Goal: Communication & Community: Participate in discussion

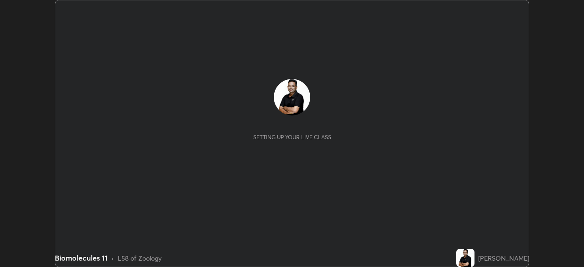
scroll to position [267, 583]
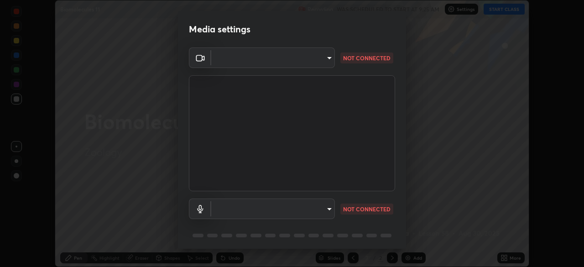
click at [324, 203] on body "Erase all Biomolecules 11 Recording WAS SCHEDULED TO START AT 9:25 AM Settings …" at bounding box center [292, 133] width 584 height 267
type input "09ecc5bada4ee907965ea0e478a95d4afed07b1251666ab8371fdf80b7aa1882"
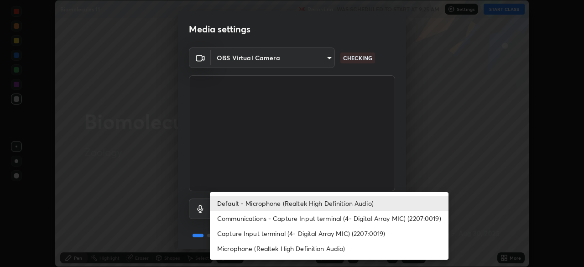
click at [289, 232] on li "Capture Input terminal (4- Digital Array MIC) (2207:0019)" at bounding box center [329, 233] width 239 height 15
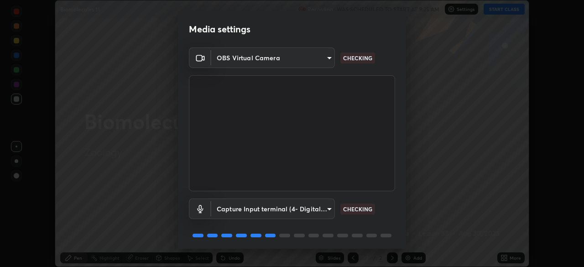
click at [297, 210] on body "Erase all Biomolecules 11 Recording WAS SCHEDULED TO START AT 9:25 AM Settings …" at bounding box center [292, 133] width 584 height 267
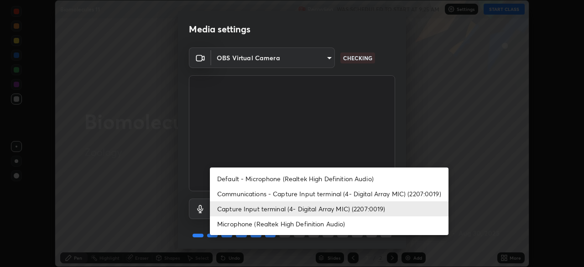
click at [277, 178] on li "Default - Microphone (Realtek High Definition Audio)" at bounding box center [329, 178] width 239 height 15
type input "default"
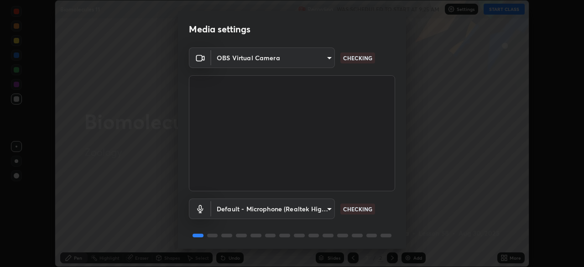
scroll to position [32, 0]
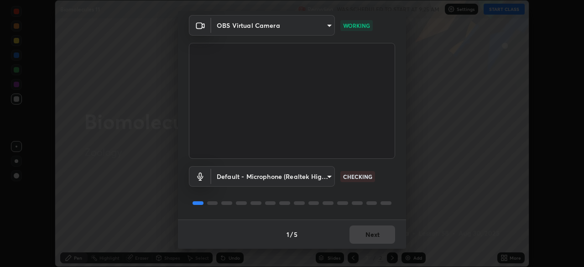
click at [378, 236] on div "1 / 5 Next" at bounding box center [292, 233] width 228 height 29
click at [380, 231] on button "Next" at bounding box center [372, 234] width 46 height 18
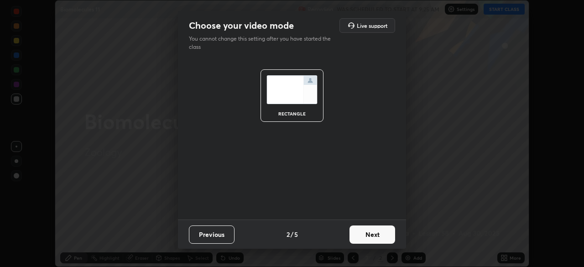
scroll to position [0, 0]
click at [381, 234] on button "Next" at bounding box center [372, 234] width 46 height 18
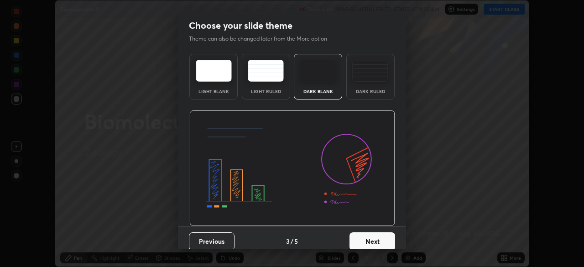
click at [380, 234] on button "Next" at bounding box center [372, 241] width 46 height 18
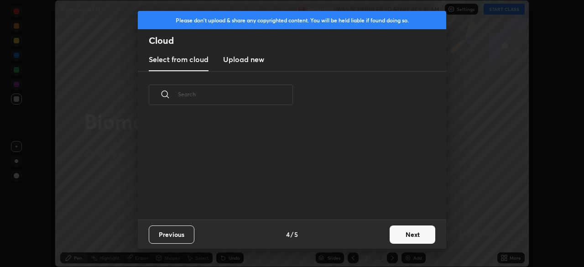
click at [407, 237] on button "Next" at bounding box center [413, 234] width 46 height 18
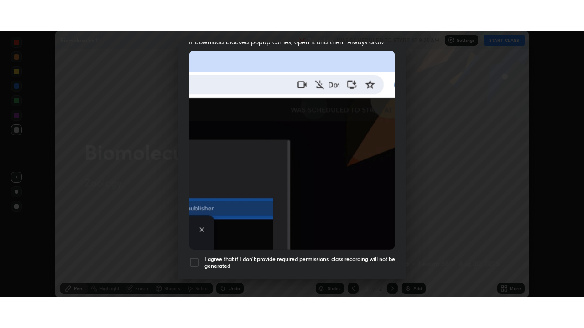
scroll to position [219, 0]
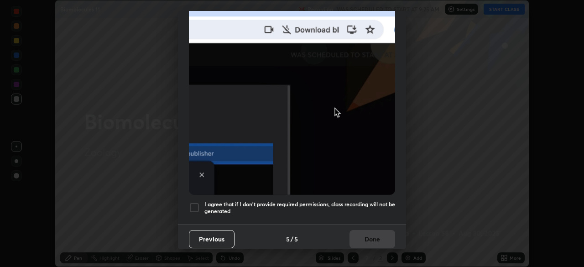
click at [193, 202] on div at bounding box center [194, 207] width 11 height 11
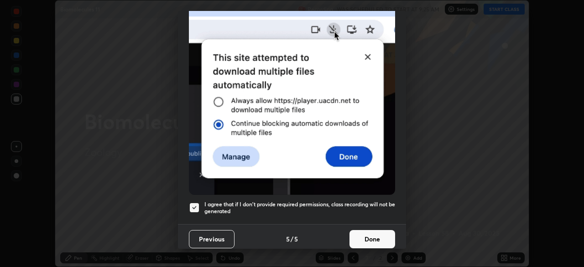
click at [371, 231] on button "Done" at bounding box center [372, 239] width 46 height 18
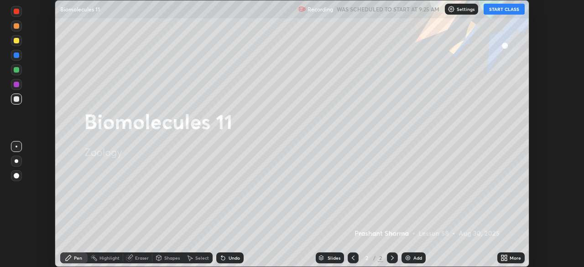
click at [507, 256] on icon at bounding box center [506, 256] width 2 height 2
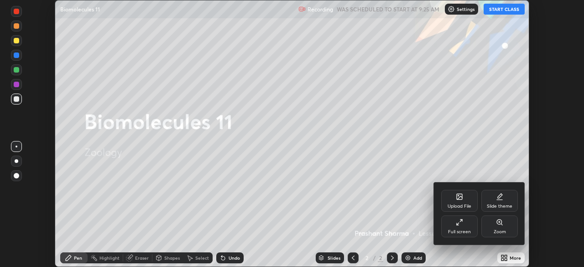
click at [495, 204] on div "Slide theme" at bounding box center [500, 206] width 26 height 5
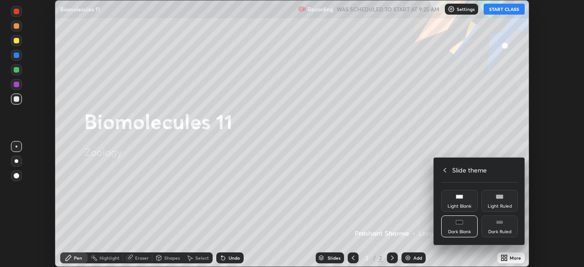
click at [466, 225] on div "Dark Blank" at bounding box center [459, 226] width 36 height 22
click at [462, 171] on h4 "Slide theme" at bounding box center [469, 170] width 35 height 10
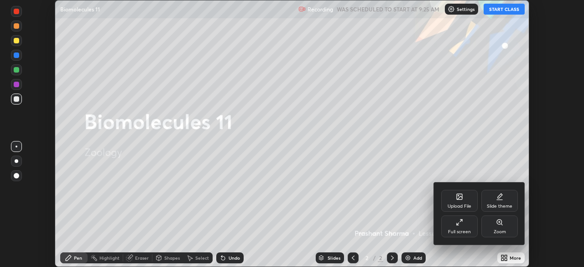
click at [460, 224] on icon at bounding box center [459, 222] width 7 height 7
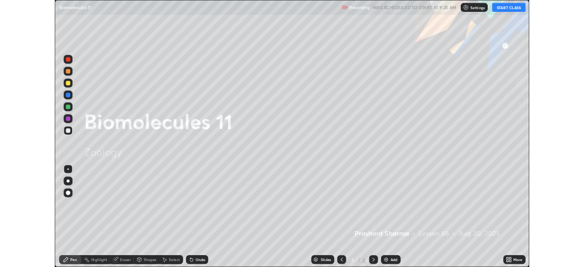
scroll to position [328, 584]
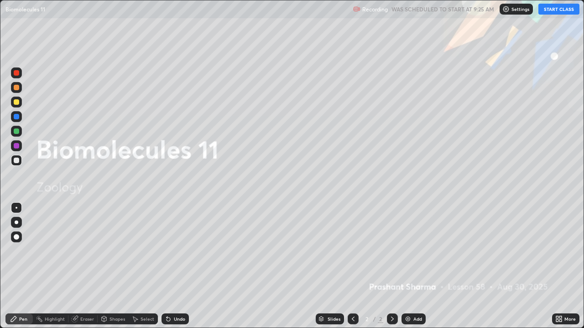
click at [414, 266] on div "Add" at bounding box center [417, 319] width 9 height 5
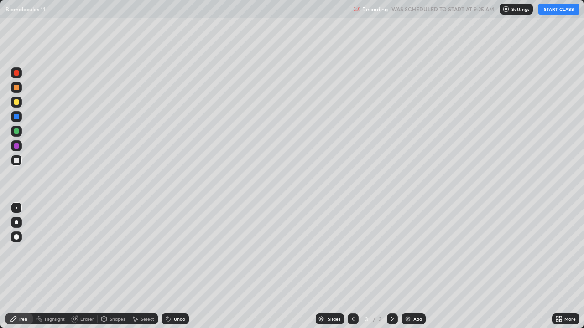
click at [553, 10] on button "START CLASS" at bounding box center [558, 9] width 41 height 11
click at [557, 266] on icon at bounding box center [557, 318] width 2 height 2
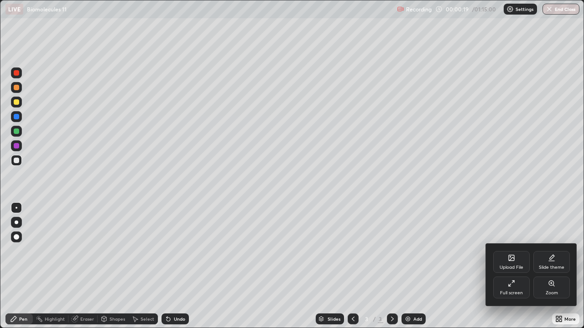
click at [521, 266] on div "Full screen" at bounding box center [511, 288] width 36 height 22
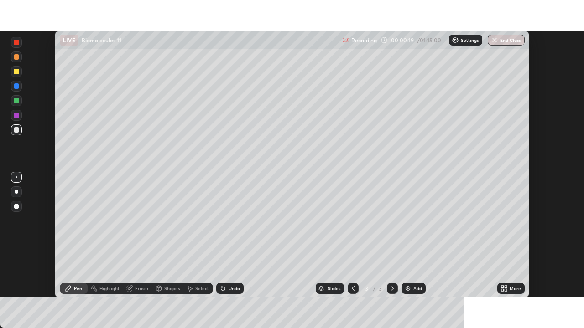
scroll to position [45354, 45037]
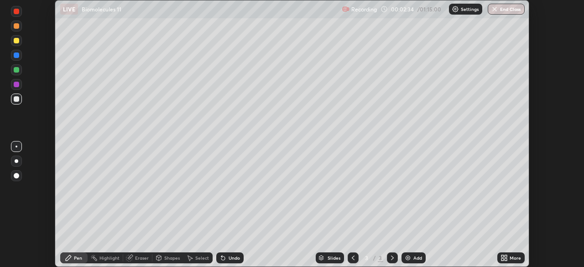
click at [502, 255] on icon at bounding box center [503, 257] width 7 height 7
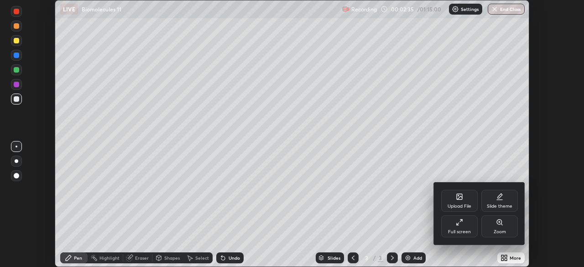
click at [466, 224] on div "Full screen" at bounding box center [459, 226] width 36 height 22
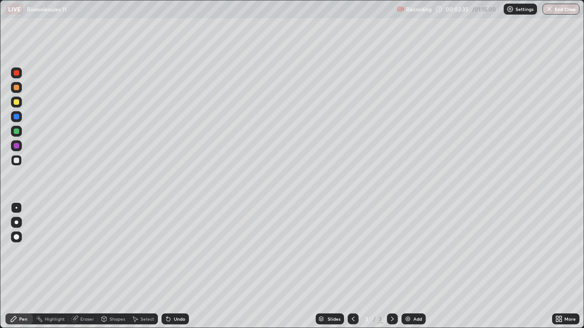
scroll to position [328, 584]
click at [18, 131] on div at bounding box center [16, 131] width 5 height 5
click at [16, 102] on div at bounding box center [16, 101] width 5 height 5
click at [17, 161] on div at bounding box center [16, 160] width 5 height 5
click at [419, 266] on div "Add" at bounding box center [413, 319] width 24 height 11
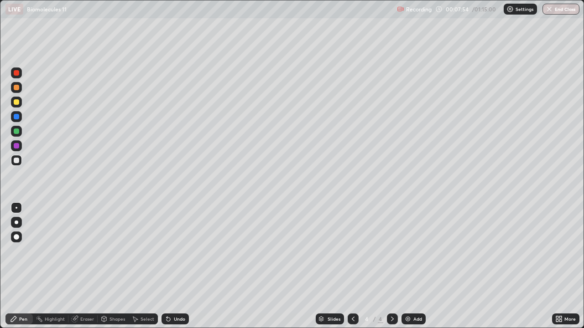
click at [16, 161] on div at bounding box center [16, 160] width 5 height 5
click at [181, 266] on div "Undo" at bounding box center [173, 319] width 31 height 18
click at [80, 266] on div "Eraser" at bounding box center [87, 319] width 14 height 5
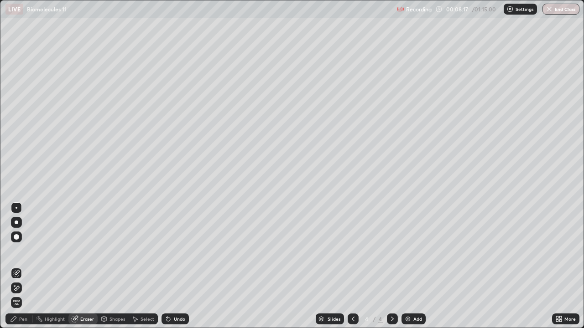
click at [28, 266] on div "Pen" at bounding box center [18, 319] width 27 height 11
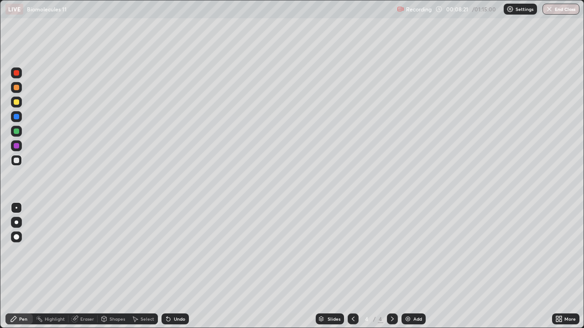
click at [176, 266] on div "Undo" at bounding box center [174, 319] width 27 height 11
click at [86, 266] on div "Eraser" at bounding box center [87, 319] width 14 height 5
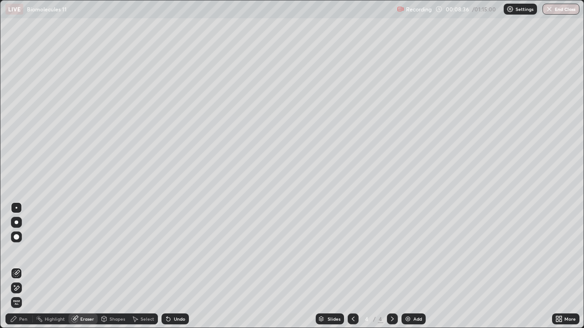
click at [15, 266] on icon at bounding box center [13, 319] width 5 height 5
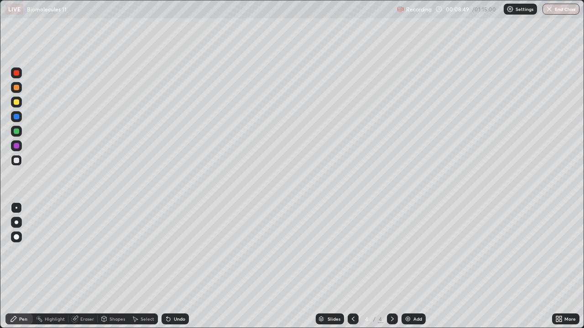
click at [83, 266] on div "Eraser" at bounding box center [87, 319] width 14 height 5
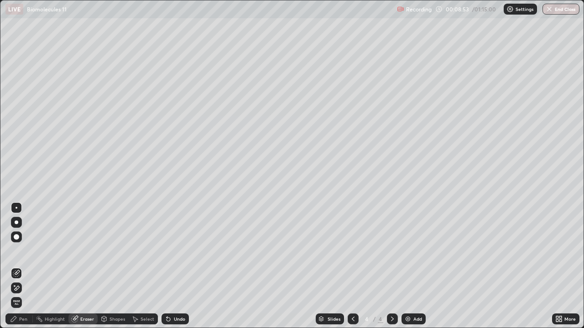
click at [19, 266] on div "Pen" at bounding box center [23, 319] width 8 height 5
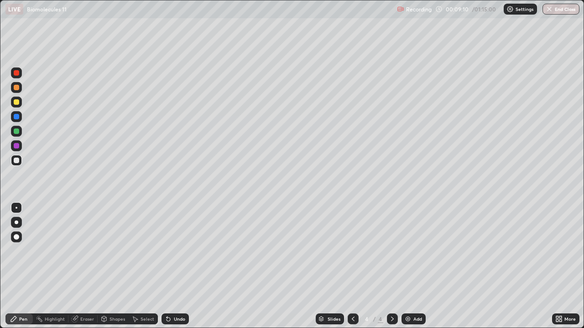
click at [16, 117] on div at bounding box center [16, 116] width 5 height 5
click at [83, 266] on div "Eraser" at bounding box center [87, 319] width 14 height 5
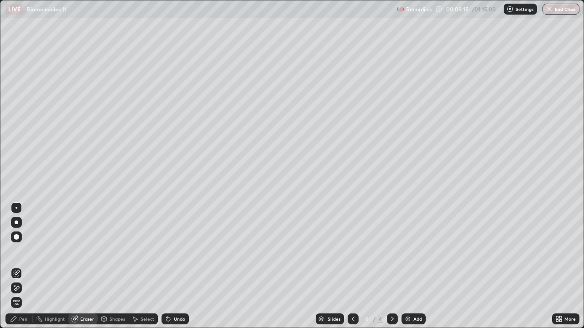
click at [20, 266] on div "Pen" at bounding box center [23, 319] width 8 height 5
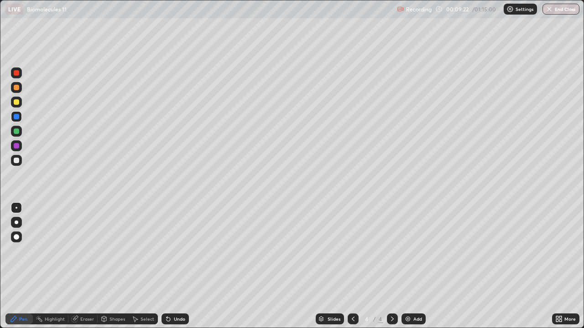
click at [178, 266] on div "Undo" at bounding box center [174, 319] width 27 height 11
click at [180, 266] on div "Undo" at bounding box center [174, 319] width 27 height 11
click at [179, 266] on div "Undo" at bounding box center [174, 319] width 27 height 11
click at [180, 266] on div "Undo" at bounding box center [174, 319] width 27 height 11
click at [17, 104] on div at bounding box center [16, 101] width 5 height 5
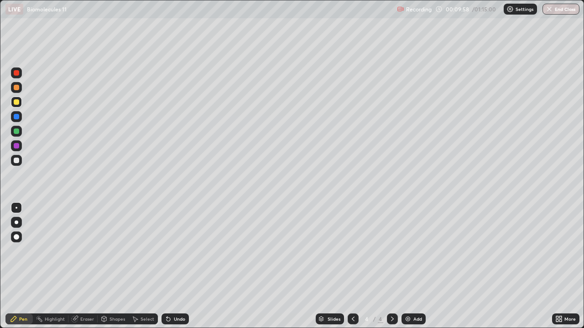
click at [17, 117] on div at bounding box center [16, 116] width 5 height 5
click at [20, 146] on div at bounding box center [16, 146] width 11 height 11
click at [16, 223] on div at bounding box center [17, 223] width 4 height 4
click at [143, 266] on div "Select" at bounding box center [148, 319] width 14 height 5
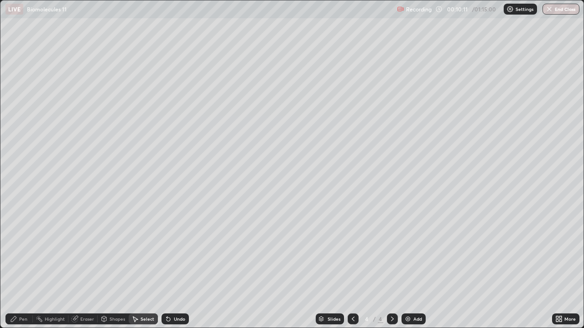
click at [90, 266] on div "Eraser" at bounding box center [87, 319] width 14 height 5
click at [18, 266] on div "Pen" at bounding box center [18, 319] width 27 height 11
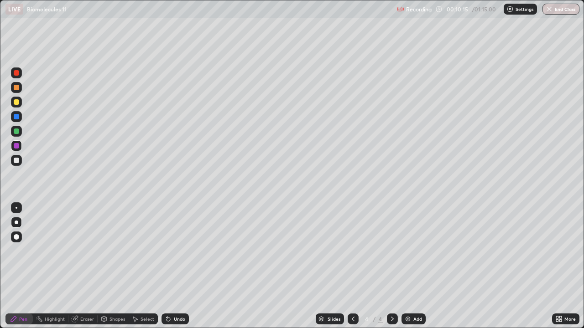
click at [17, 118] on div at bounding box center [16, 116] width 5 height 5
click at [19, 204] on div at bounding box center [16, 208] width 11 height 11
click at [177, 266] on div "Undo" at bounding box center [174, 319] width 27 height 11
click at [17, 74] on div at bounding box center [16, 72] width 5 height 5
click at [18, 237] on div at bounding box center [16, 236] width 5 height 5
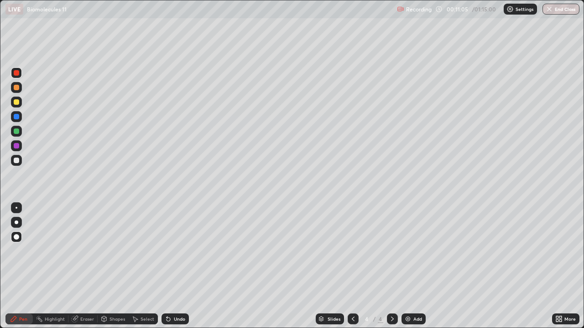
click at [82, 266] on div "Eraser" at bounding box center [87, 319] width 14 height 5
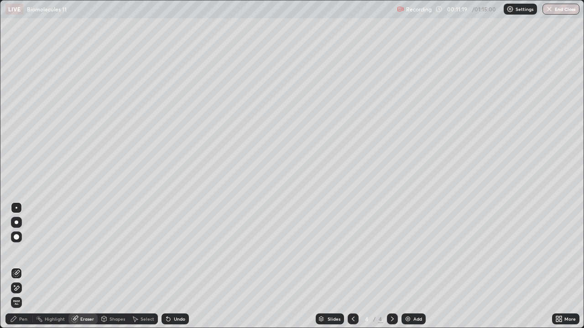
click at [15, 266] on icon at bounding box center [13, 319] width 5 height 5
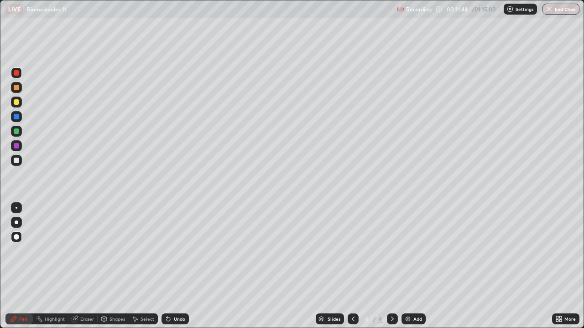
click at [82, 266] on div "Eraser" at bounding box center [87, 319] width 14 height 5
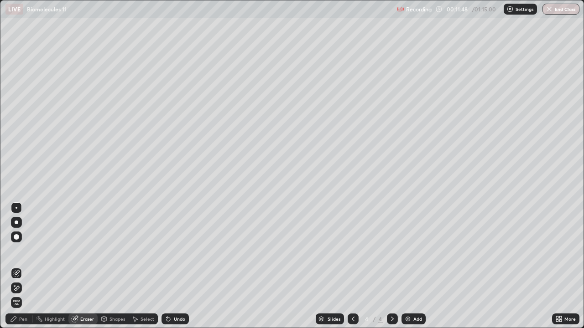
click at [16, 266] on icon at bounding box center [13, 319] width 5 height 5
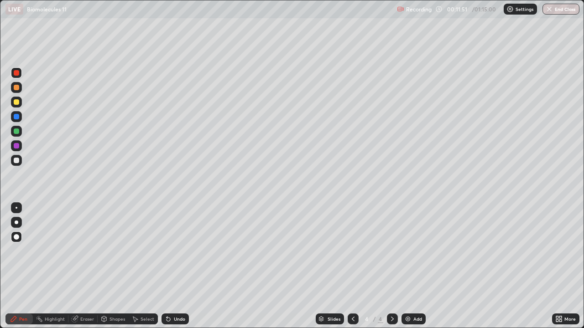
click at [181, 266] on div "Undo" at bounding box center [174, 319] width 27 height 11
click at [16, 160] on div at bounding box center [16, 160] width 5 height 5
click at [18, 131] on div at bounding box center [16, 131] width 5 height 5
click at [16, 207] on div at bounding box center [17, 208] width 2 height 2
click at [16, 145] on div at bounding box center [16, 145] width 5 height 5
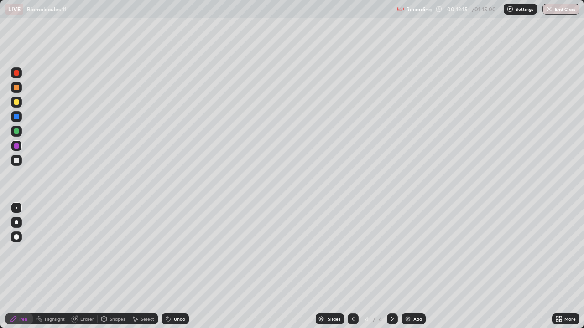
click at [16, 89] on div at bounding box center [16, 87] width 5 height 5
click at [142, 266] on div "Select" at bounding box center [148, 319] width 14 height 5
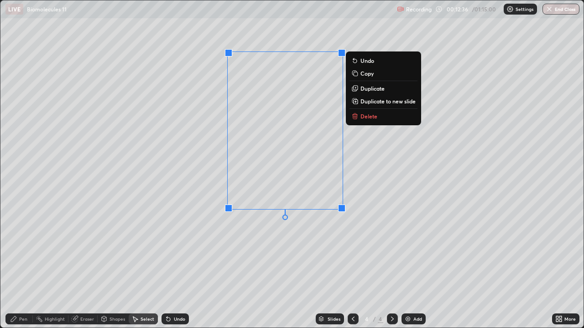
click at [205, 220] on div "0 ° Undo Copy Duplicate Duplicate to new slide Delete" at bounding box center [291, 164] width 583 height 328
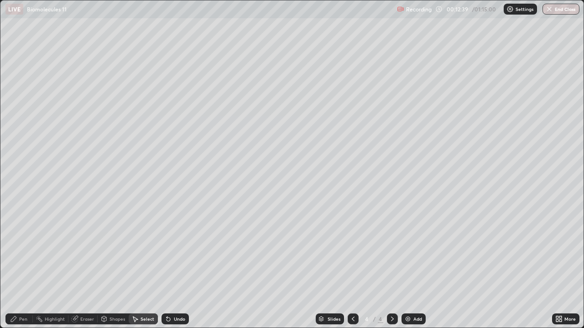
click at [21, 266] on div "Pen" at bounding box center [23, 319] width 8 height 5
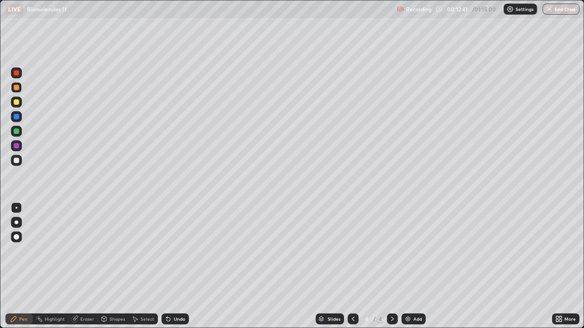
click at [89, 266] on div "Eraser" at bounding box center [87, 319] width 14 height 5
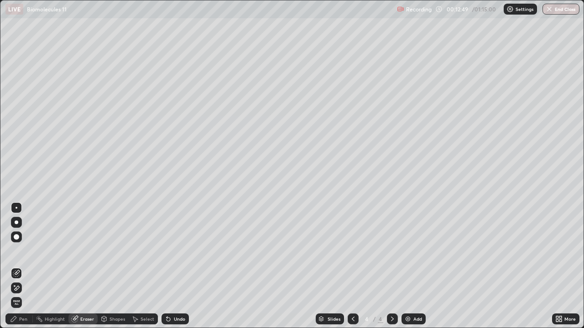
click at [19, 266] on div "Pen" at bounding box center [18, 319] width 27 height 11
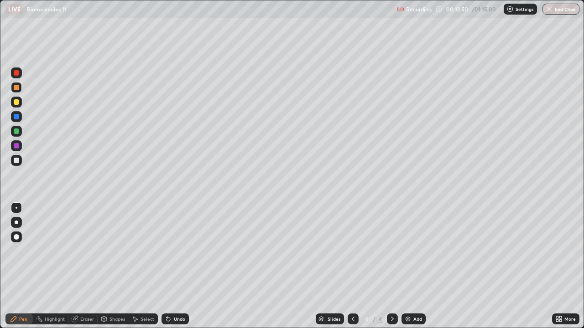
click at [17, 159] on div at bounding box center [16, 160] width 5 height 5
click at [18, 117] on div at bounding box center [16, 116] width 5 height 5
click at [17, 103] on div at bounding box center [16, 101] width 5 height 5
click at [85, 266] on div "Eraser" at bounding box center [87, 319] width 14 height 5
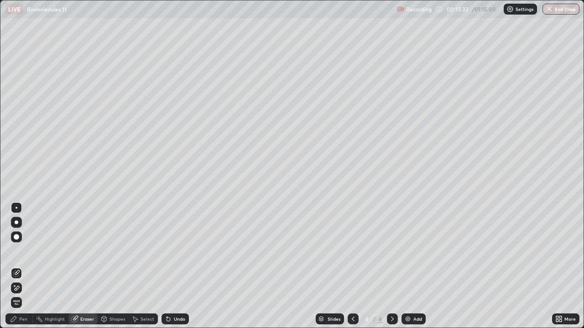
click at [21, 266] on div "Pen" at bounding box center [23, 319] width 8 height 5
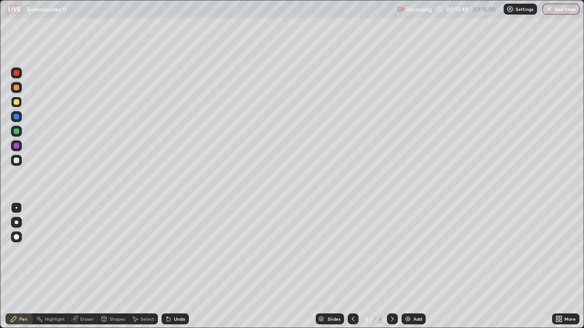
click at [86, 266] on div "Eraser" at bounding box center [87, 319] width 14 height 5
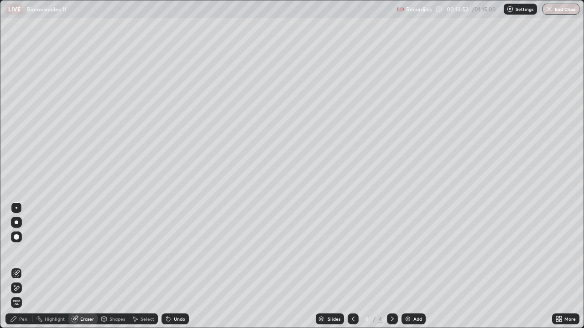
click at [20, 266] on div "Pen" at bounding box center [23, 319] width 8 height 5
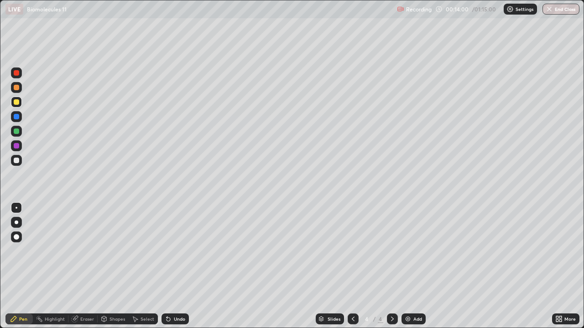
click at [174, 266] on div "Undo" at bounding box center [174, 319] width 27 height 11
click at [177, 266] on div "Undo" at bounding box center [174, 319] width 27 height 11
click at [176, 266] on div "Undo" at bounding box center [174, 319] width 27 height 11
click at [15, 162] on div at bounding box center [16, 160] width 5 height 5
click at [16, 102] on div at bounding box center [16, 101] width 5 height 5
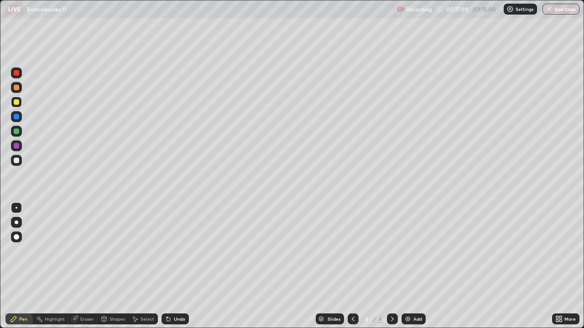
click at [89, 266] on div "Eraser" at bounding box center [87, 319] width 14 height 5
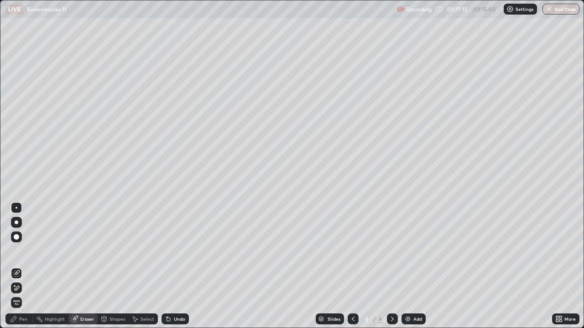
click at [23, 266] on div "Pen" at bounding box center [23, 319] width 8 height 5
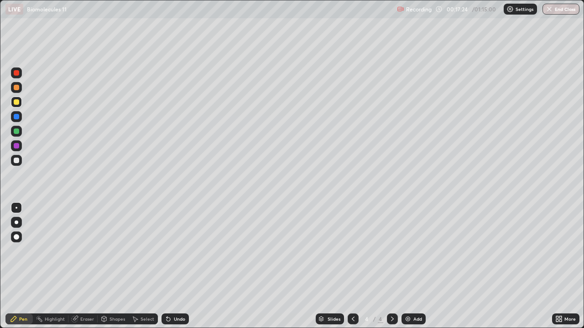
click at [16, 161] on div at bounding box center [16, 160] width 5 height 5
click at [16, 129] on div at bounding box center [16, 131] width 5 height 5
click at [14, 102] on div at bounding box center [16, 101] width 5 height 5
click at [84, 266] on div "Eraser" at bounding box center [87, 319] width 14 height 5
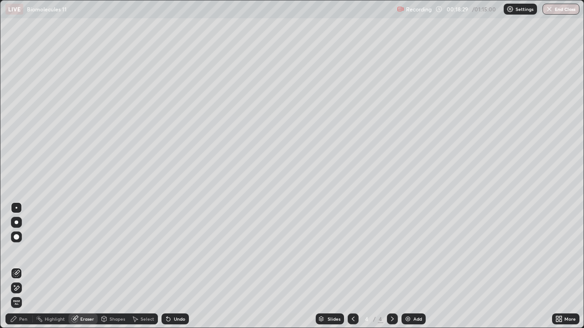
click at [21, 266] on div "Pen" at bounding box center [18, 319] width 27 height 11
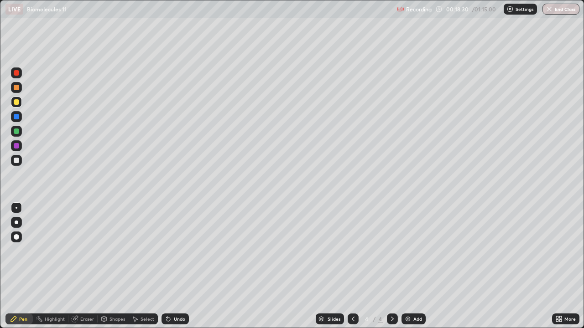
click at [17, 161] on div at bounding box center [16, 160] width 5 height 5
click at [18, 161] on div at bounding box center [16, 160] width 5 height 5
click at [177, 266] on div "Undo" at bounding box center [179, 319] width 11 height 5
click at [178, 266] on div "Undo" at bounding box center [179, 319] width 11 height 5
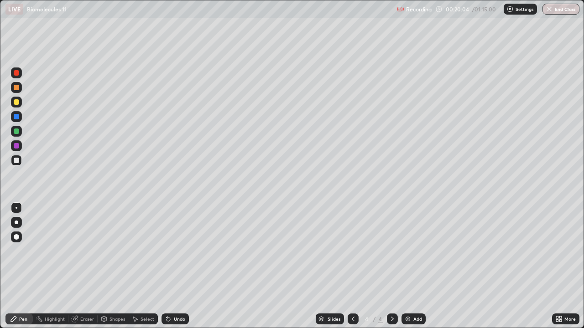
click at [17, 102] on div at bounding box center [16, 101] width 5 height 5
click at [146, 266] on div "Select" at bounding box center [143, 319] width 29 height 11
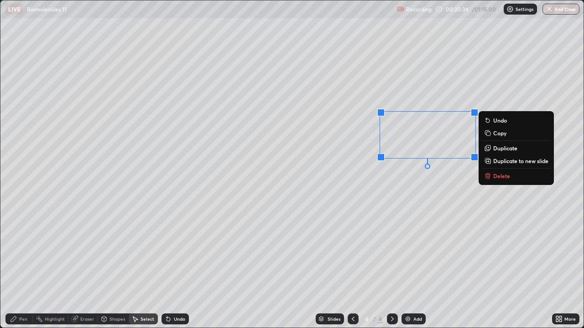
click at [418, 71] on div "0 ° Undo Copy Duplicate Duplicate to new slide Delete" at bounding box center [291, 164] width 583 height 328
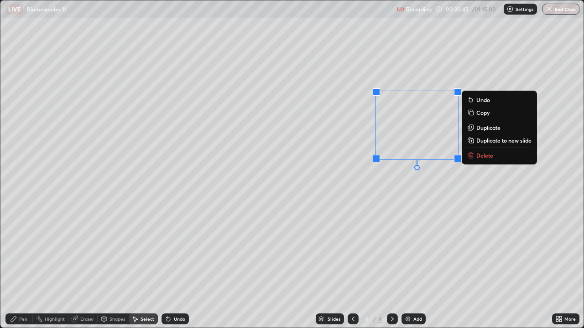
click at [438, 208] on div "0 ° Undo Copy Duplicate Duplicate to new slide Delete" at bounding box center [291, 164] width 583 height 328
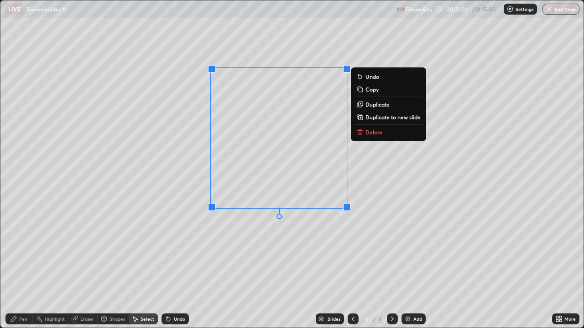
click at [267, 223] on div "0 ° Undo Copy Duplicate Duplicate to new slide Delete" at bounding box center [291, 164] width 583 height 328
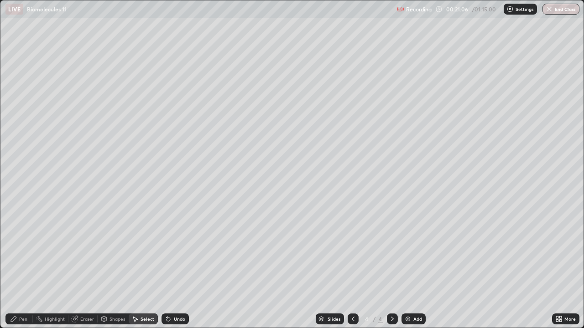
click at [21, 266] on div "Pen" at bounding box center [18, 319] width 27 height 11
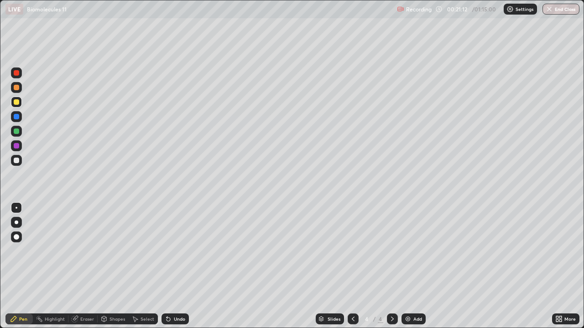
click at [178, 266] on div "Undo" at bounding box center [179, 319] width 11 height 5
click at [177, 266] on div "Undo" at bounding box center [179, 319] width 11 height 5
click at [182, 266] on div "Undo" at bounding box center [179, 319] width 11 height 5
click at [178, 266] on div "Undo" at bounding box center [179, 319] width 11 height 5
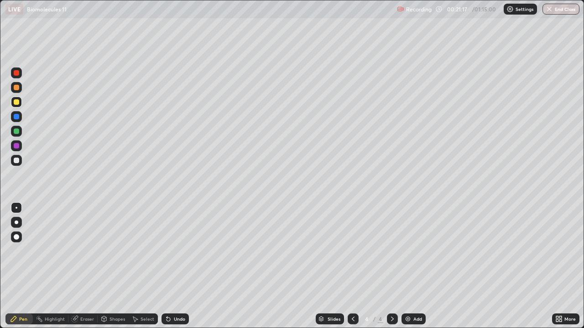
click at [181, 266] on div "Undo" at bounding box center [179, 319] width 11 height 5
click at [178, 266] on div "Undo" at bounding box center [179, 319] width 11 height 5
click at [177, 266] on div "Undo" at bounding box center [179, 319] width 11 height 5
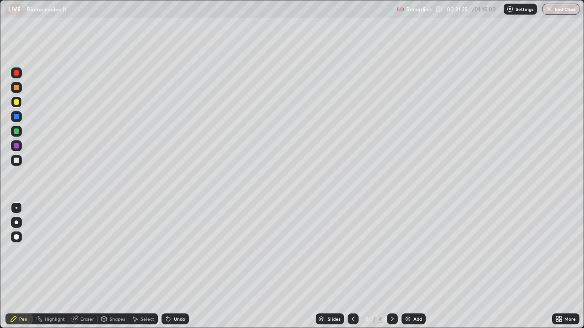
click at [18, 161] on div at bounding box center [16, 160] width 5 height 5
click at [180, 266] on div "Undo" at bounding box center [174, 319] width 27 height 11
click at [15, 103] on div at bounding box center [16, 101] width 5 height 5
click at [83, 266] on div "Eraser" at bounding box center [87, 319] width 14 height 5
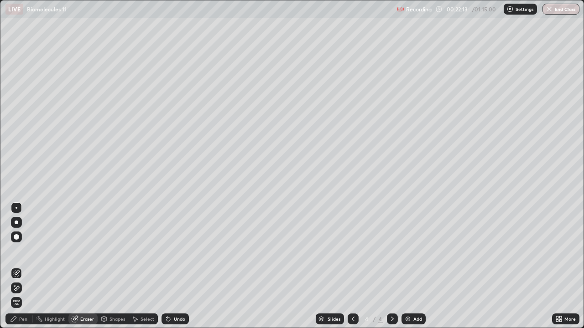
click at [21, 266] on div "Pen" at bounding box center [18, 319] width 27 height 11
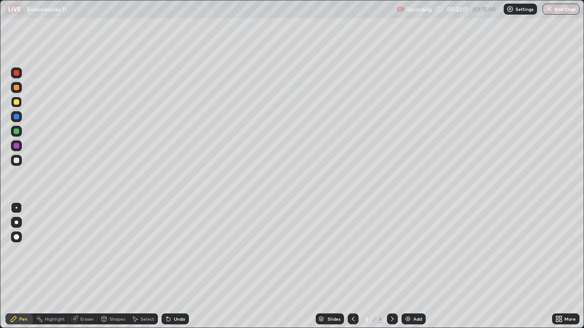
click at [78, 266] on div "Eraser" at bounding box center [82, 319] width 29 height 11
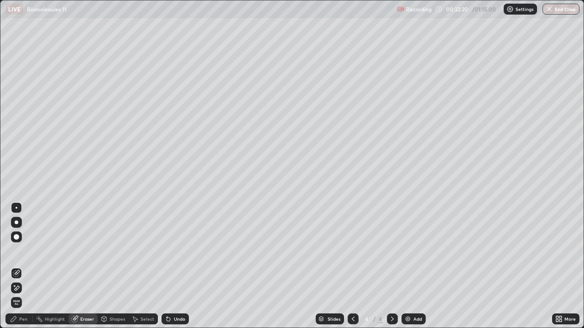
click at [23, 266] on div "Pen" at bounding box center [23, 319] width 8 height 5
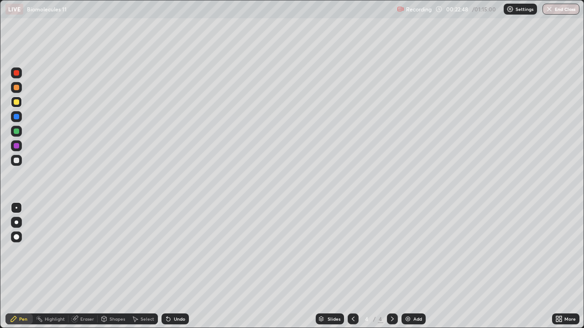
click at [17, 129] on div at bounding box center [16, 131] width 5 height 5
click at [21, 104] on div at bounding box center [16, 102] width 11 height 11
click at [177, 266] on div "Undo" at bounding box center [179, 319] width 11 height 5
click at [179, 266] on div "Undo" at bounding box center [174, 319] width 27 height 11
click at [177, 266] on div "Undo" at bounding box center [179, 319] width 11 height 5
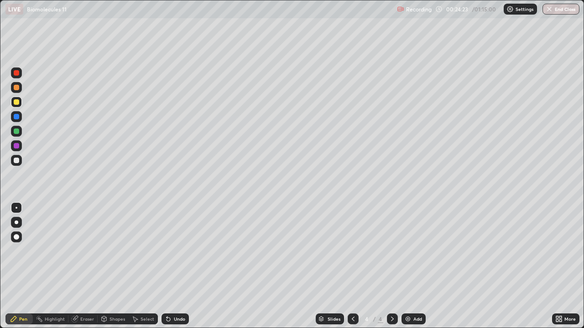
click at [171, 266] on div "Undo" at bounding box center [174, 319] width 27 height 11
click at [170, 266] on icon at bounding box center [168, 319] width 7 height 7
click at [171, 266] on div "Undo" at bounding box center [174, 319] width 27 height 11
click at [175, 266] on div "Undo" at bounding box center [179, 319] width 11 height 5
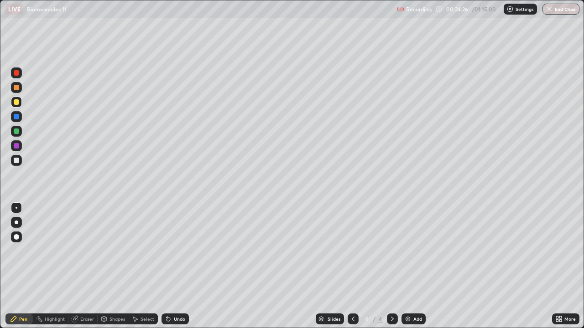
click at [177, 266] on div "Undo" at bounding box center [179, 319] width 11 height 5
click at [177, 266] on div "Undo" at bounding box center [174, 319] width 27 height 11
click at [411, 266] on div "Add" at bounding box center [413, 319] width 24 height 11
click at [15, 160] on div at bounding box center [16, 160] width 5 height 5
click at [17, 221] on div at bounding box center [17, 223] width 4 height 4
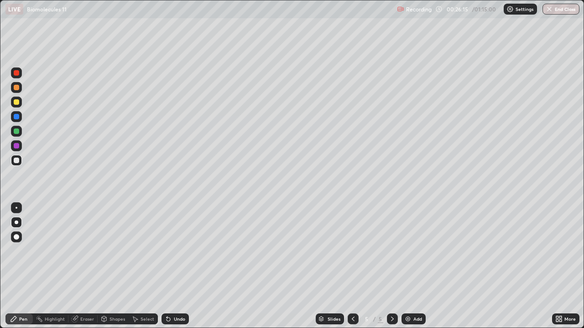
click at [180, 266] on div "Undo" at bounding box center [174, 319] width 27 height 11
click at [179, 266] on div "Undo" at bounding box center [174, 319] width 27 height 11
click at [175, 266] on div "Undo" at bounding box center [174, 319] width 27 height 11
click at [16, 118] on div at bounding box center [16, 116] width 5 height 5
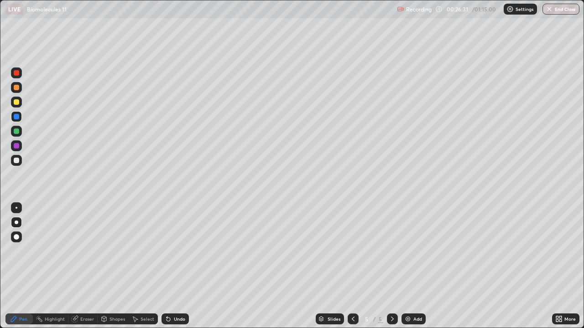
click at [16, 146] on div at bounding box center [16, 145] width 5 height 5
click at [16, 238] on div at bounding box center [16, 236] width 5 height 5
click at [352, 266] on icon at bounding box center [352, 319] width 7 height 7
click at [17, 158] on div at bounding box center [16, 160] width 5 height 5
click at [18, 88] on div at bounding box center [16, 87] width 5 height 5
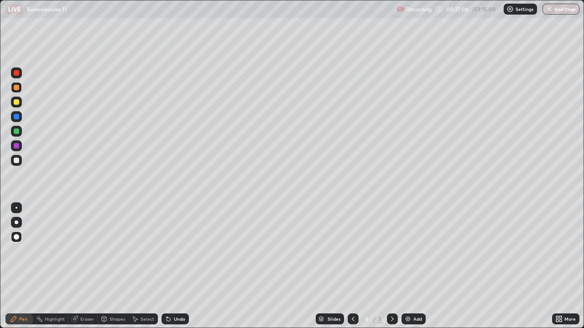
click at [19, 113] on div at bounding box center [16, 116] width 11 height 11
click at [17, 103] on div at bounding box center [16, 101] width 5 height 5
click at [16, 208] on div at bounding box center [17, 208] width 2 height 2
click at [177, 266] on div "Undo" at bounding box center [174, 319] width 27 height 11
click at [179, 266] on div "Undo" at bounding box center [179, 319] width 11 height 5
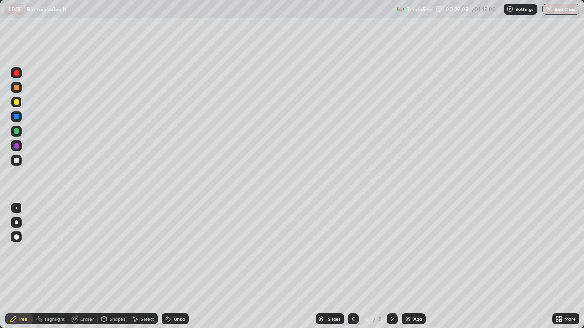
click at [17, 130] on div at bounding box center [16, 131] width 5 height 5
click at [391, 266] on icon at bounding box center [392, 319] width 7 height 7
click at [415, 266] on div "Add" at bounding box center [413, 319] width 24 height 11
click at [18, 160] on div at bounding box center [16, 160] width 5 height 5
click at [352, 266] on icon at bounding box center [352, 319] width 7 height 7
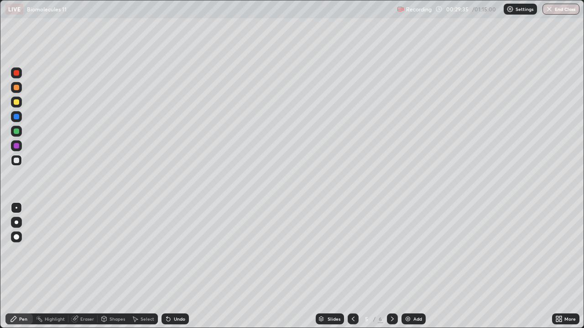
click at [352, 266] on icon at bounding box center [353, 319] width 3 height 5
click at [16, 144] on div at bounding box center [16, 145] width 5 height 5
click at [15, 235] on div at bounding box center [16, 236] width 5 height 5
click at [16, 119] on div at bounding box center [16, 116] width 5 height 5
click at [18, 134] on div at bounding box center [16, 131] width 11 height 11
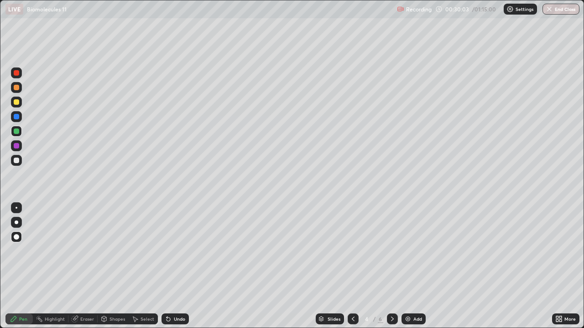
click at [18, 232] on div at bounding box center [16, 237] width 11 height 11
click at [176, 266] on div "Undo" at bounding box center [179, 319] width 11 height 5
click at [177, 266] on div "Undo" at bounding box center [179, 319] width 11 height 5
click at [176, 266] on div "Undo" at bounding box center [179, 319] width 11 height 5
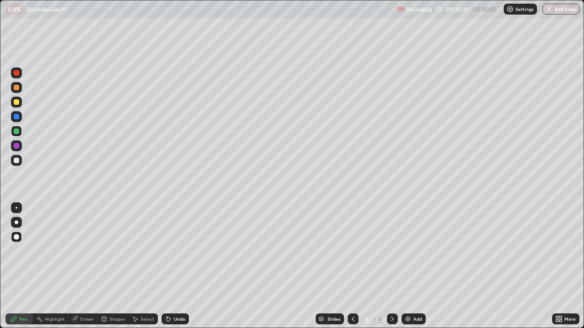
click at [177, 266] on div "Undo" at bounding box center [179, 319] width 11 height 5
click at [176, 266] on div "Undo" at bounding box center [179, 319] width 11 height 5
click at [174, 266] on div "Undo" at bounding box center [179, 319] width 11 height 5
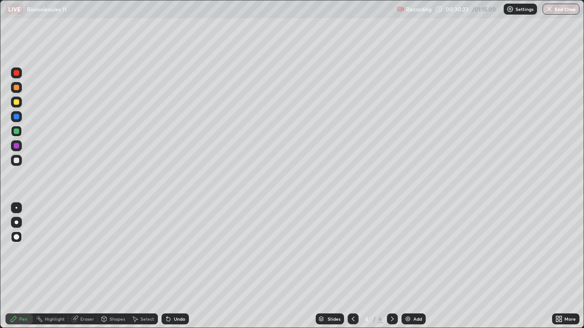
click at [174, 266] on div "Undo" at bounding box center [179, 319] width 11 height 5
click at [177, 266] on div "Undo" at bounding box center [179, 319] width 11 height 5
click at [171, 266] on div "Undo" at bounding box center [174, 319] width 27 height 11
click at [174, 266] on div "Undo" at bounding box center [179, 319] width 11 height 5
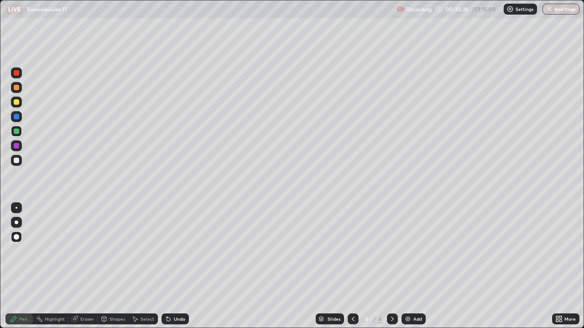
click at [167, 266] on icon at bounding box center [169, 320] width 4 height 4
click at [169, 266] on icon at bounding box center [168, 319] width 7 height 7
click at [176, 266] on div "Undo" at bounding box center [179, 319] width 11 height 5
click at [177, 266] on div "Undo" at bounding box center [179, 319] width 11 height 5
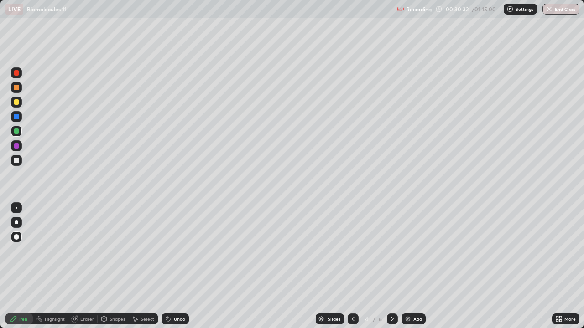
click at [172, 266] on div "Undo" at bounding box center [174, 319] width 27 height 11
click at [174, 266] on div "Undo" at bounding box center [179, 319] width 11 height 5
click at [391, 266] on icon at bounding box center [392, 319] width 7 height 7
click at [387, 266] on div at bounding box center [392, 319] width 11 height 11
click at [16, 161] on div at bounding box center [16, 160] width 5 height 5
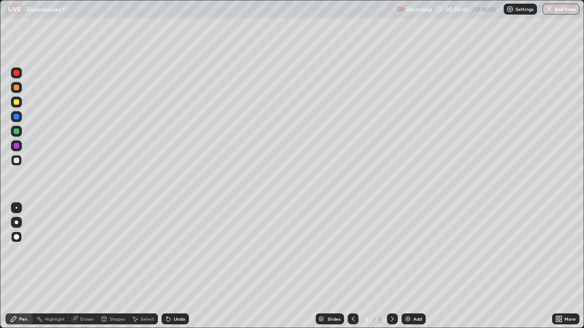
click at [16, 208] on div at bounding box center [17, 208] width 2 height 2
click at [16, 160] on div at bounding box center [16, 160] width 5 height 5
click at [16, 130] on div at bounding box center [16, 131] width 5 height 5
click at [21, 162] on div at bounding box center [16, 160] width 11 height 11
click at [17, 161] on div at bounding box center [16, 160] width 5 height 5
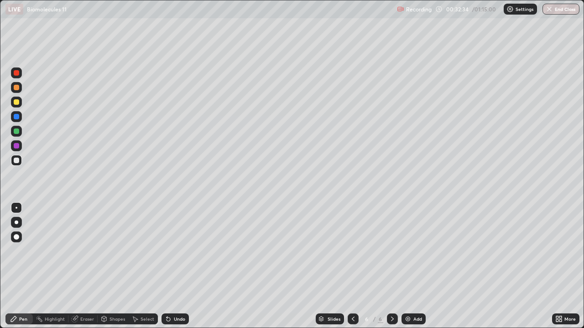
click at [145, 266] on div "Select" at bounding box center [148, 319] width 14 height 5
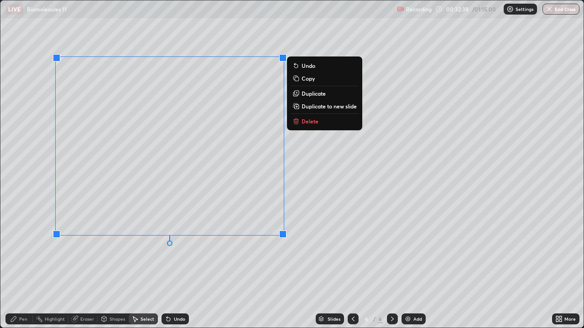
click at [155, 262] on div "0 ° Undo Copy Duplicate Duplicate to new slide Delete" at bounding box center [291, 164] width 583 height 328
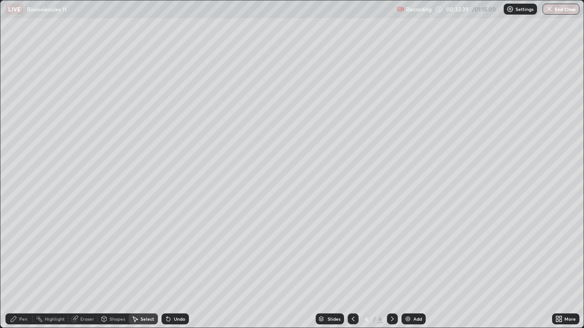
click at [24, 266] on div "Pen" at bounding box center [23, 319] width 8 height 5
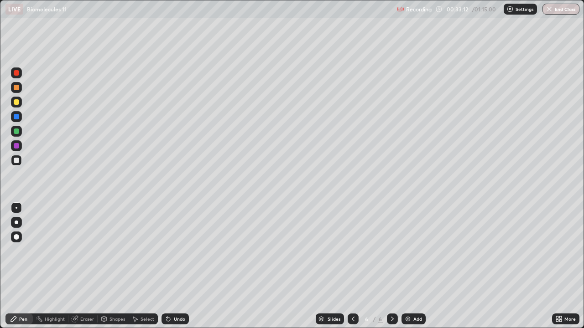
click at [17, 101] on div at bounding box center [16, 101] width 5 height 5
click at [16, 132] on div at bounding box center [16, 131] width 5 height 5
click at [18, 74] on div at bounding box center [16, 72] width 5 height 5
click at [15, 238] on div at bounding box center [16, 236] width 5 height 5
click at [16, 161] on div at bounding box center [16, 160] width 5 height 5
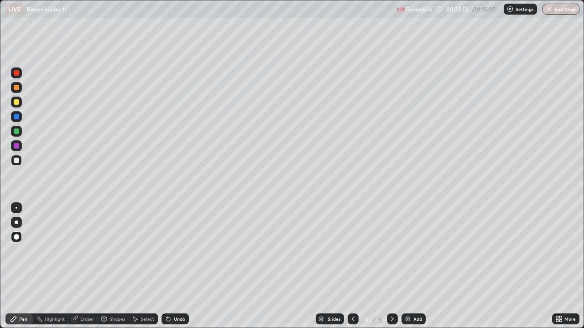
click at [16, 208] on div at bounding box center [17, 208] width 2 height 2
click at [15, 103] on div at bounding box center [16, 101] width 5 height 5
click at [16, 102] on div at bounding box center [16, 101] width 5 height 5
click at [17, 89] on div at bounding box center [16, 87] width 5 height 5
click at [19, 236] on div at bounding box center [16, 236] width 5 height 5
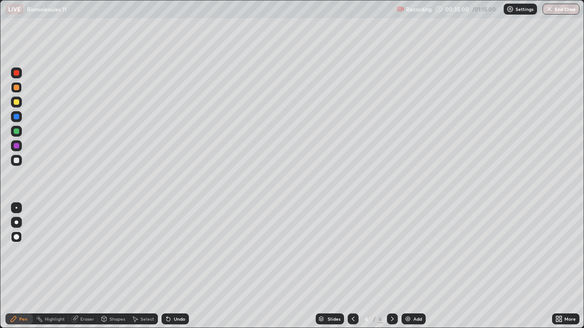
click at [16, 222] on div at bounding box center [17, 223] width 4 height 4
click at [18, 130] on div at bounding box center [16, 131] width 5 height 5
click at [352, 266] on icon at bounding box center [352, 319] width 7 height 7
click at [394, 266] on div at bounding box center [392, 319] width 11 height 11
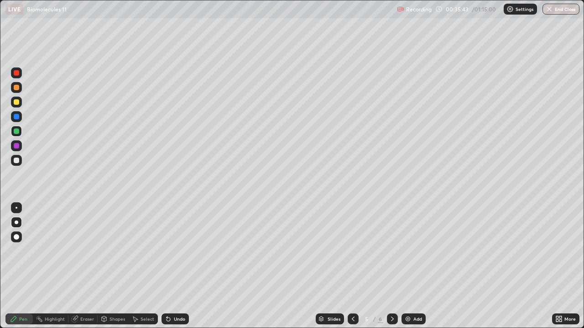
click at [390, 266] on icon at bounding box center [392, 319] width 7 height 7
click at [16, 208] on div at bounding box center [17, 208] width 2 height 2
click at [21, 103] on div at bounding box center [16, 102] width 11 height 11
click at [348, 266] on div at bounding box center [353, 319] width 11 height 11
click at [353, 266] on icon at bounding box center [353, 319] width 3 height 5
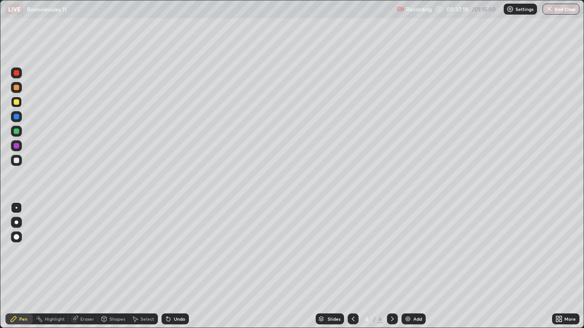
click at [391, 266] on icon at bounding box center [392, 319] width 7 height 7
click at [349, 266] on div at bounding box center [353, 319] width 11 height 11
click at [353, 266] on icon at bounding box center [352, 319] width 7 height 7
